Goal: Transaction & Acquisition: Subscribe to service/newsletter

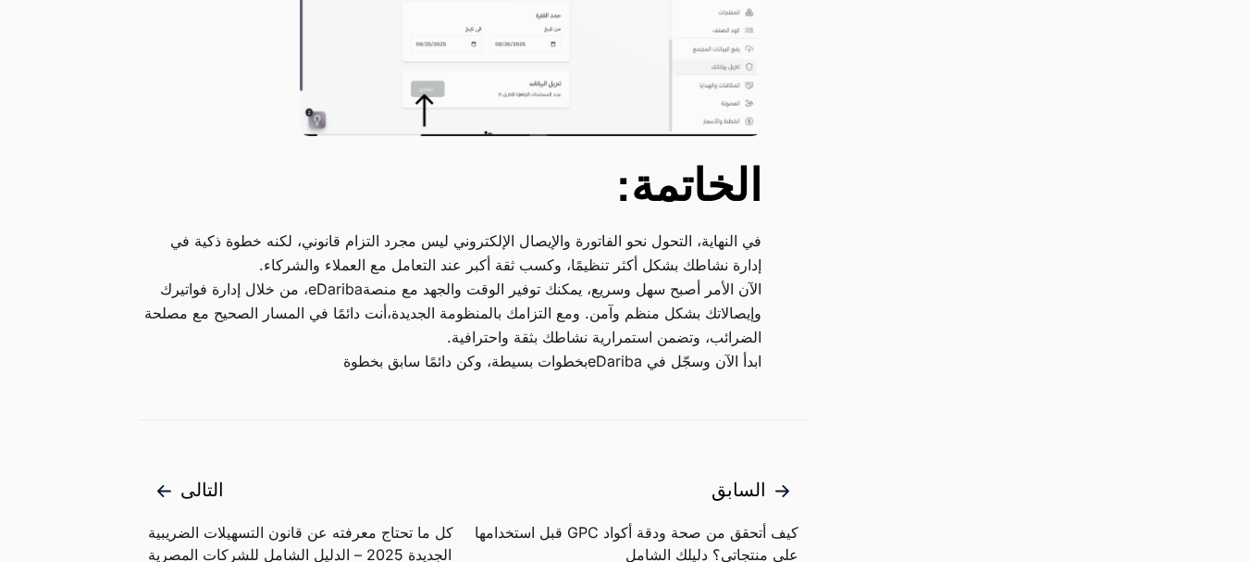
scroll to position [5175, 0]
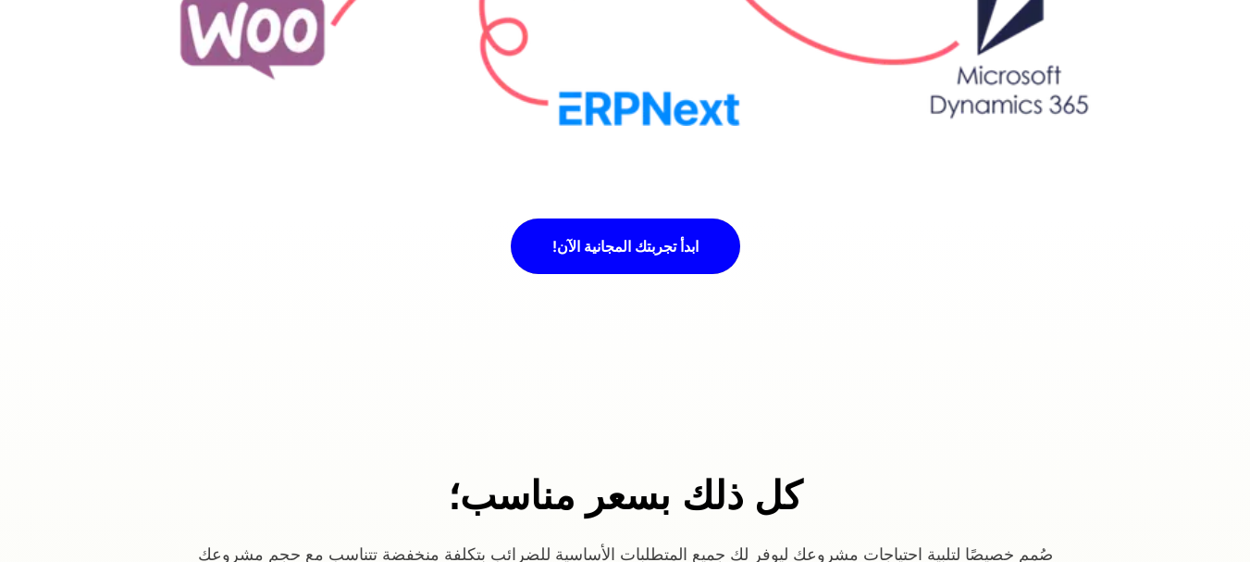
scroll to position [6662, 0]
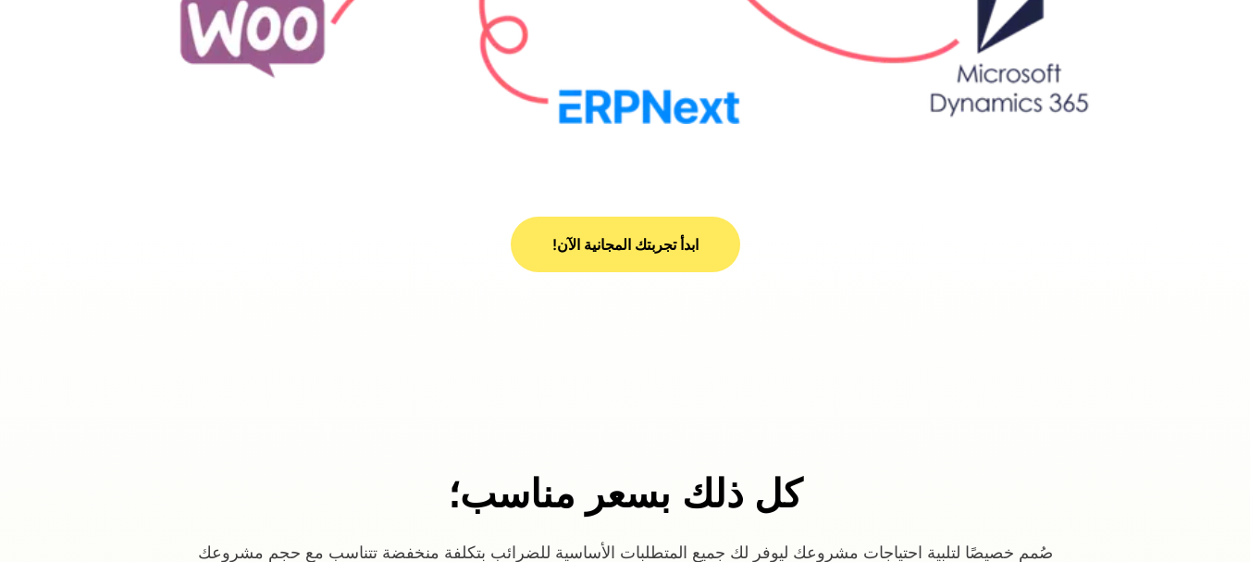
click at [665, 242] on span "ابدأ تجربتك المجانية الآن!" at bounding box center [625, 244] width 146 height 15
